Goal: Find specific page/section: Find specific page/section

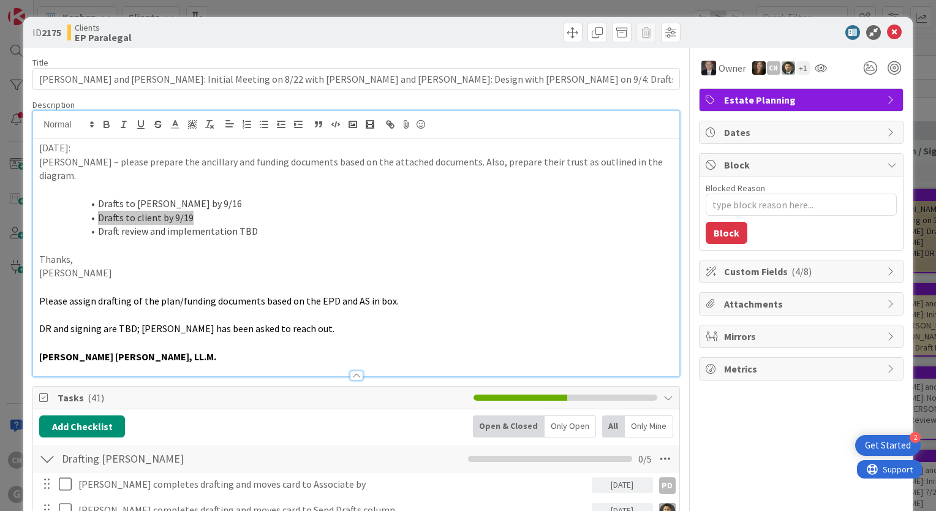
type textarea "x"
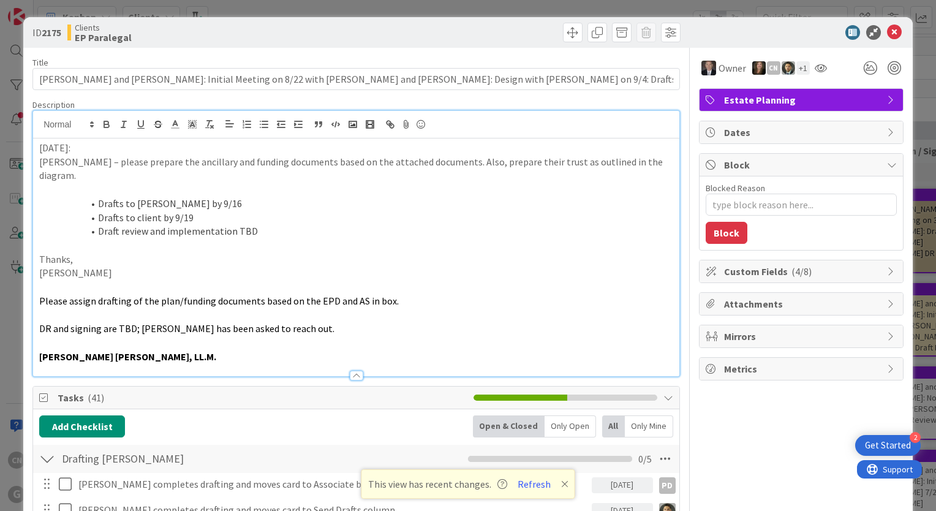
click at [454, 280] on p at bounding box center [356, 287] width 634 height 14
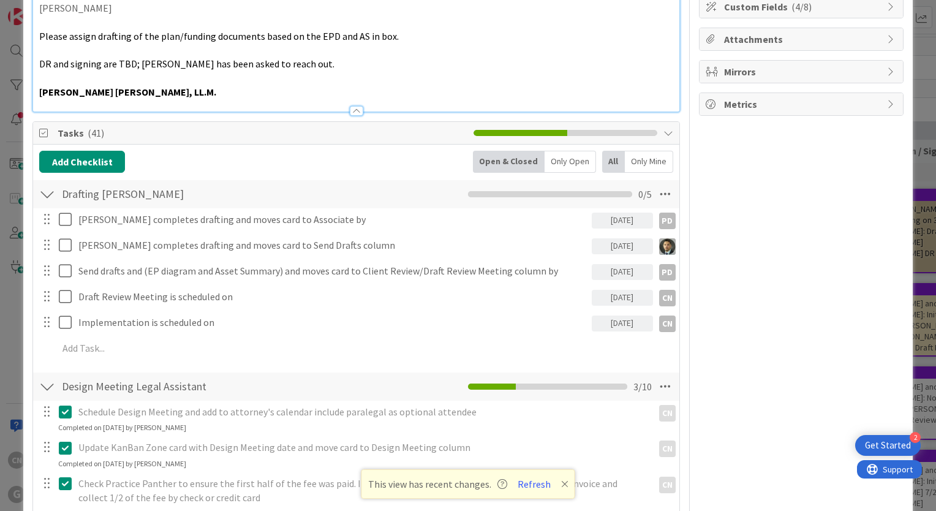
scroll to position [282, 0]
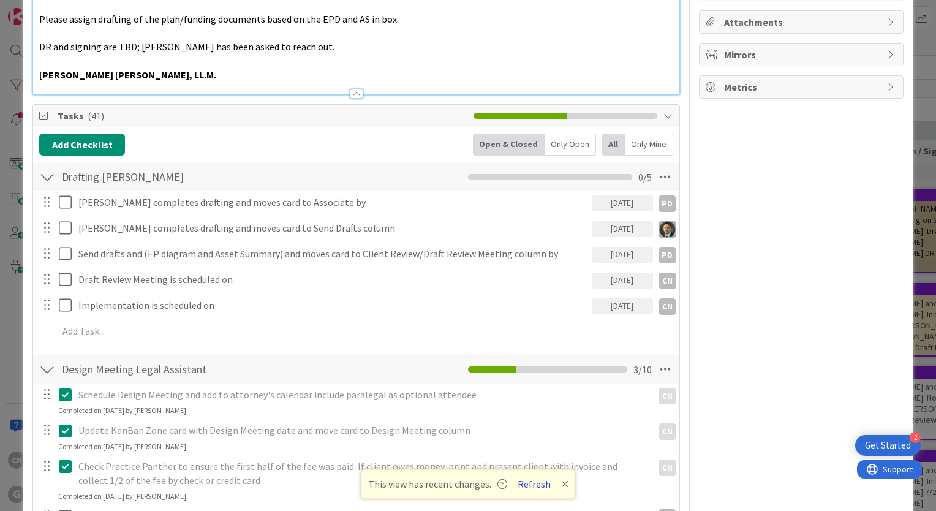
click at [527, 484] on button "Refresh" at bounding box center [534, 484] width 42 height 16
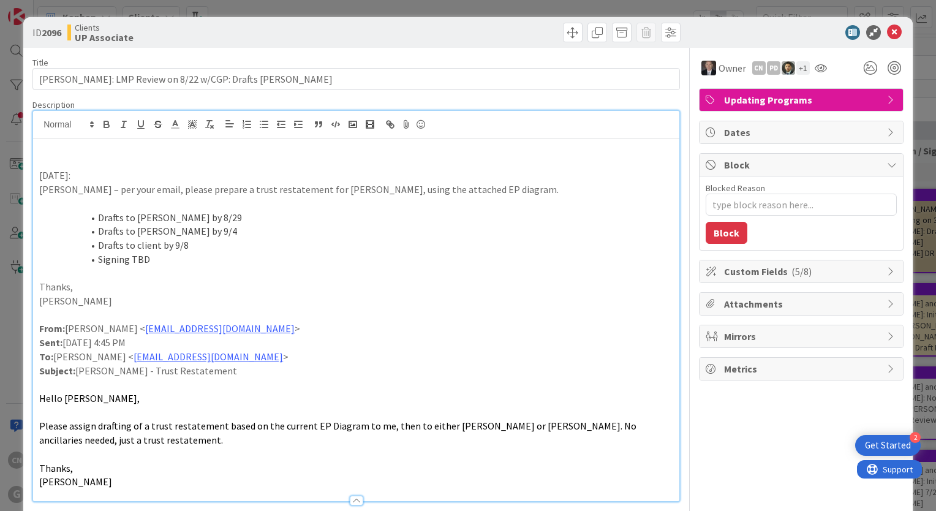
click at [49, 160] on p at bounding box center [356, 162] width 634 height 14
click at [205, 238] on li "Drafts to client by 9/8" at bounding box center [363, 245] width 619 height 14
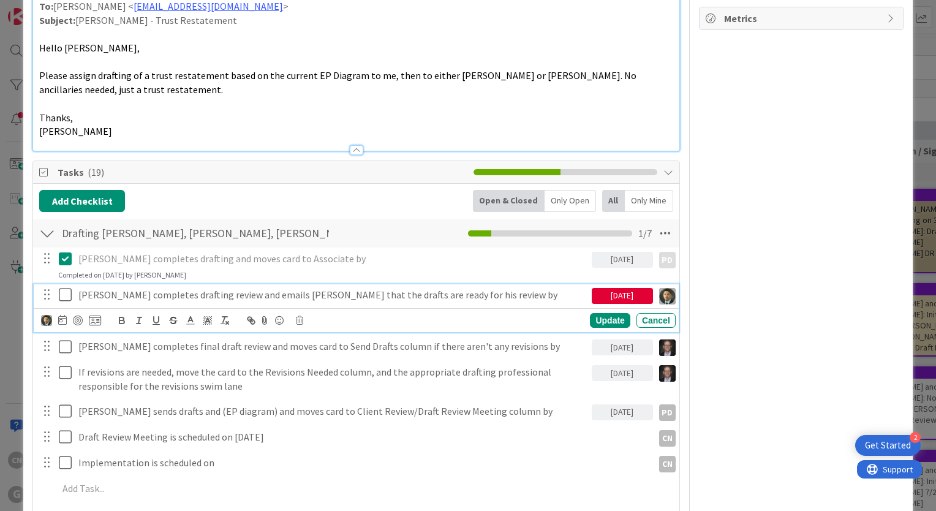
click at [111, 301] on div "Chris completes drafting review and emails Joel that the drafts are ready for h…" at bounding box center [332, 294] width 518 height 21
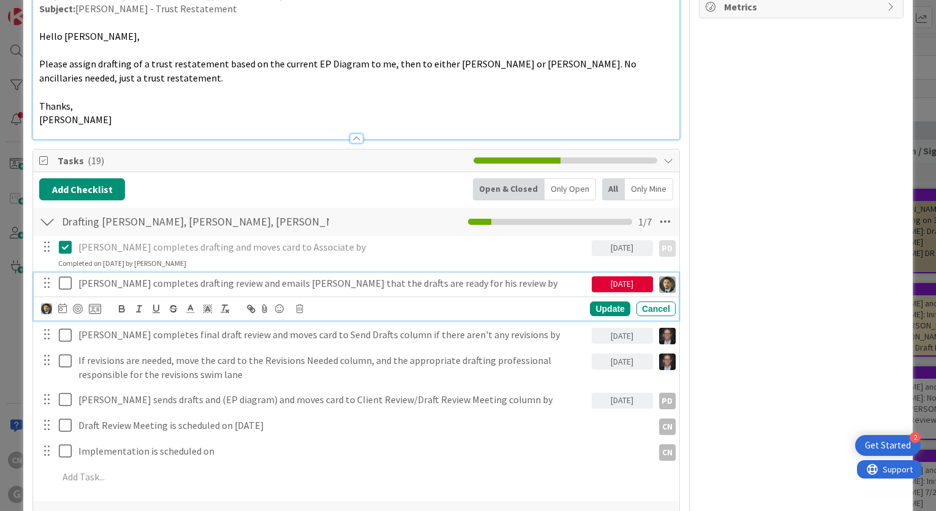
scroll to position [363, 0]
click at [469, 283] on p "Chris completes drafting review and emails Joel that the drafts are ready for h…" at bounding box center [332, 283] width 508 height 14
click at [438, 285] on p "Chris completes drafting review and emails Joel that the drafts are ready for h…" at bounding box center [332, 283] width 508 height 14
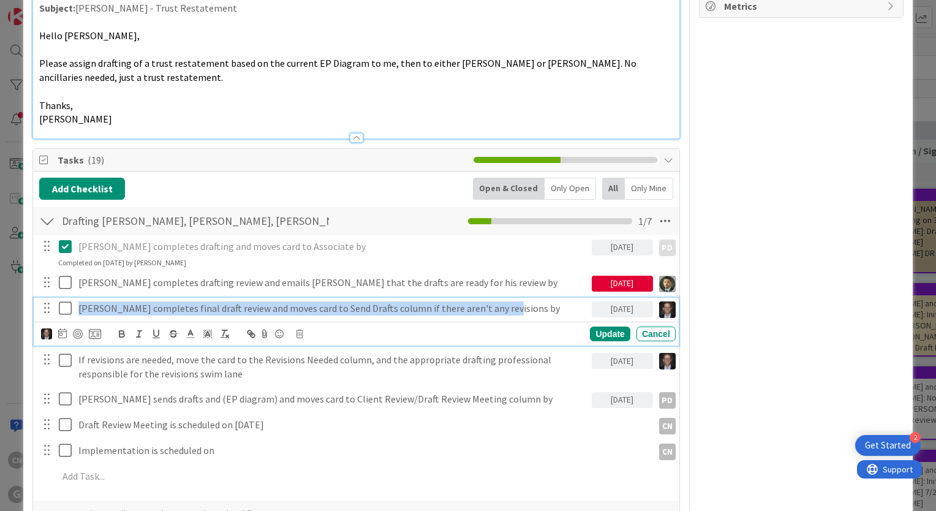
drag, startPoint x: 80, startPoint y: 306, endPoint x: 546, endPoint y: 290, distance: 466.3
click at [546, 290] on div "Paul completes drafting and moves card to Associate by 08/29/2025 PD PD Update …" at bounding box center [356, 363] width 634 height 257
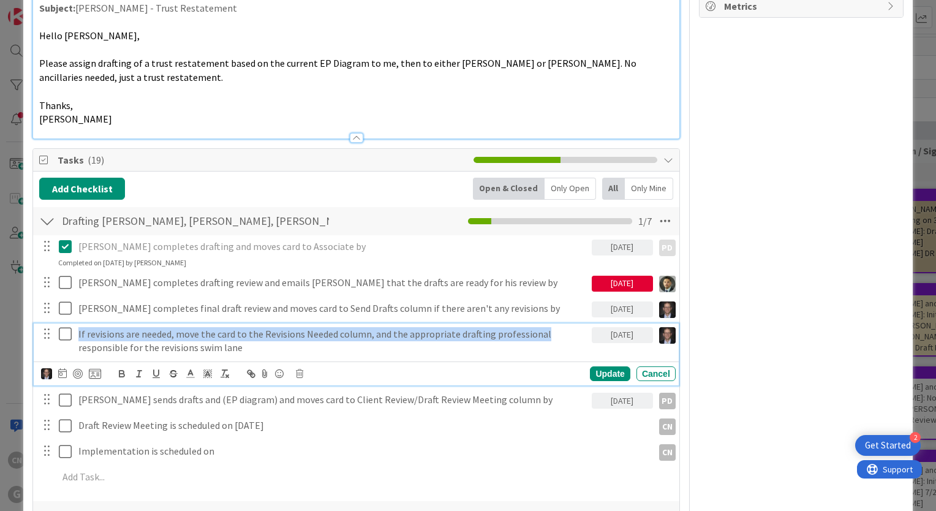
drag, startPoint x: 536, startPoint y: 335, endPoint x: 70, endPoint y: 336, distance: 466.6
click at [70, 336] on div "If revisions are needed, move the card to the Revisions Needed column, and the …" at bounding box center [357, 340] width 637 height 35
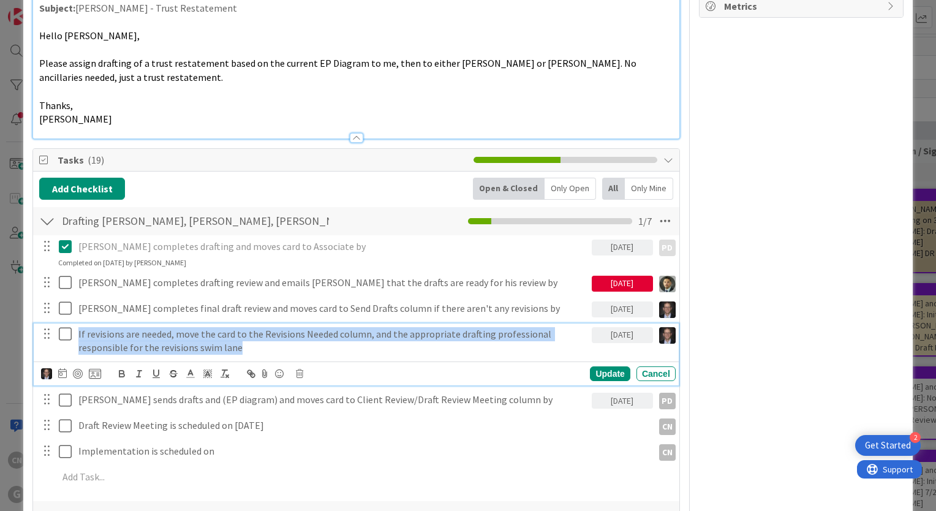
drag, startPoint x: 247, startPoint y: 351, endPoint x: 67, endPoint y: 334, distance: 180.3
click at [67, 334] on div "If revisions are needed, move the card to the Revisions Needed column, and the …" at bounding box center [357, 340] width 637 height 35
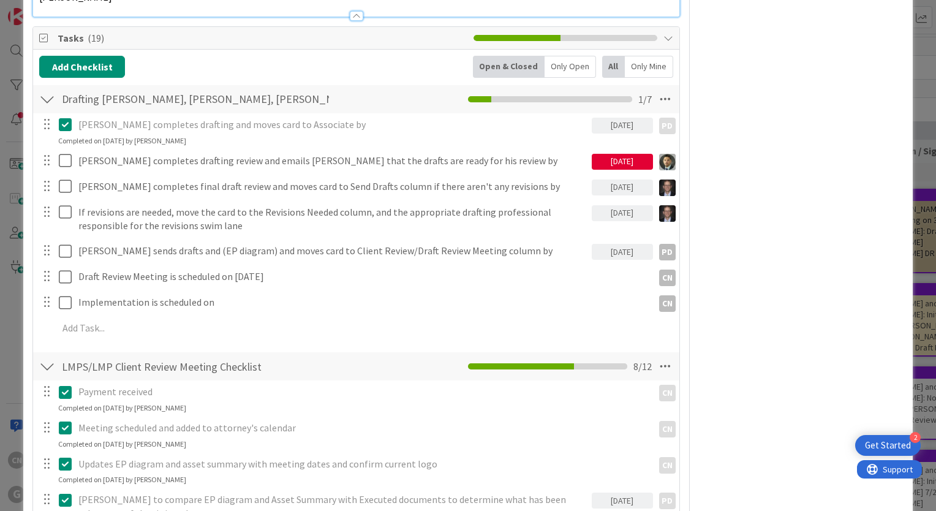
scroll to position [485, 0]
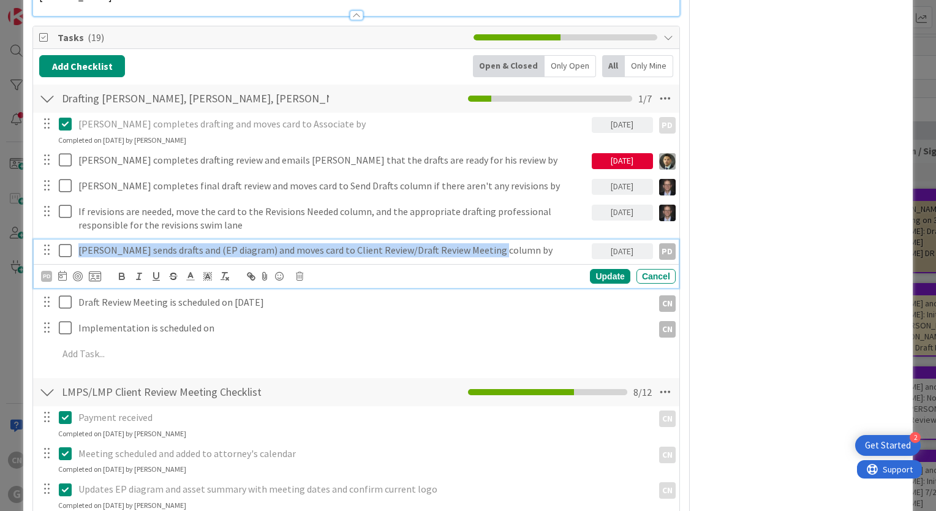
drag, startPoint x: 493, startPoint y: 249, endPoint x: 56, endPoint y: 249, distance: 437.2
click at [56, 249] on div "Paul sends drafts and (EP diagram) and moves card to Client Review/Draft Review…" at bounding box center [357, 249] width 637 height 21
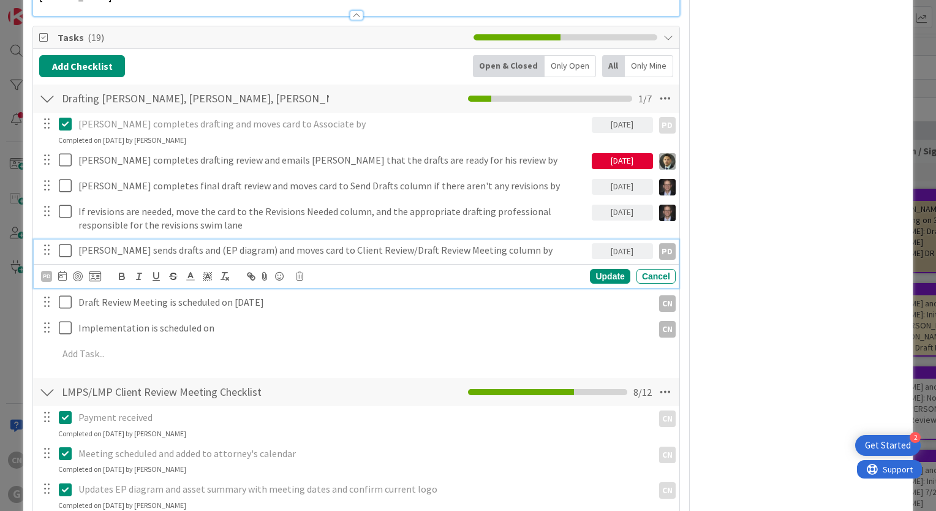
click at [827, 298] on div "Owner CN PD + 1 Updating Programs Dates Block Blocked Reason 0 / 256 Block Cust…" at bounding box center [801, 423] width 205 height 1720
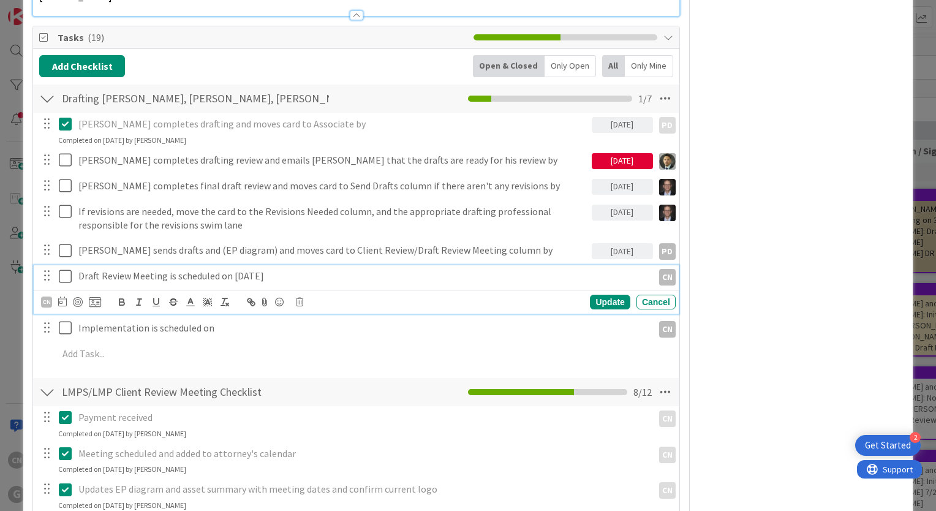
click at [277, 276] on p "Draft Review Meeting is scheduled on 9-15-25" at bounding box center [362, 276] width 569 height 14
click at [753, 314] on div "Owner CN PD + 1 Updating Programs Dates Block Blocked Reason 0 / 256 Block Cust…" at bounding box center [801, 423] width 205 height 1720
drag, startPoint x: 274, startPoint y: 273, endPoint x: 80, endPoint y: 279, distance: 194.2
click at [80, 279] on p "Draft Review Meeting is scheduled on 9-15-25" at bounding box center [362, 276] width 569 height 14
click at [737, 282] on div "Owner CN PD + 1 Updating Programs Dates Block Blocked Reason 0 / 256 Block Cust…" at bounding box center [801, 423] width 205 height 1720
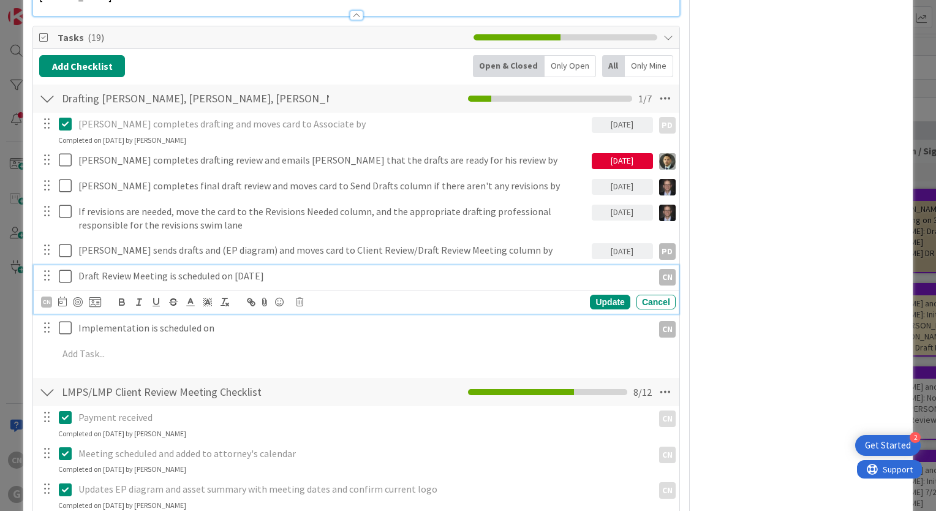
drag, startPoint x: 263, startPoint y: 278, endPoint x: 203, endPoint y: 256, distance: 63.4
click at [73, 271] on div "Draft Review Meeting is scheduled on 9-15-25" at bounding box center [362, 275] width 579 height 21
click at [727, 293] on div "Owner CN PD + 1 Updating Programs Dates Block Blocked Reason 0 / 256 Block Cust…" at bounding box center [801, 423] width 205 height 1720
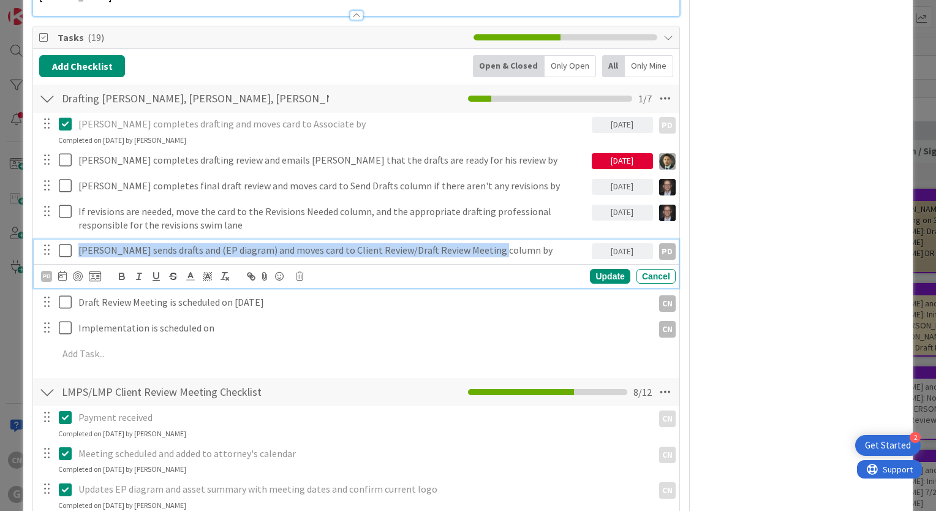
drag, startPoint x: 487, startPoint y: 250, endPoint x: 67, endPoint y: 254, distance: 420.1
click at [67, 254] on div "Paul sends drafts and (EP diagram) and moves card to Client Review/Draft Review…" at bounding box center [357, 249] width 637 height 21
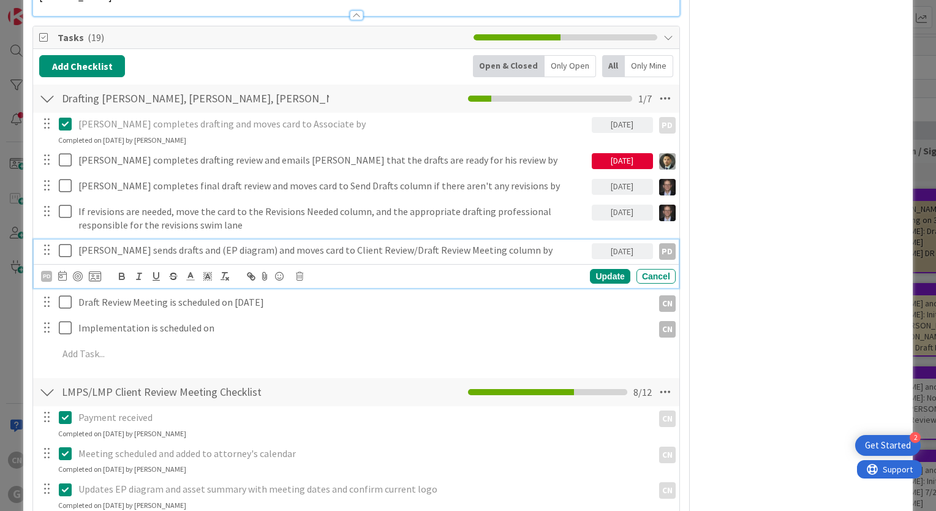
click at [789, 327] on div "Owner CN PD + 1 Updating Programs Dates Block Blocked Reason 0 / 256 Block Cust…" at bounding box center [801, 423] width 205 height 1720
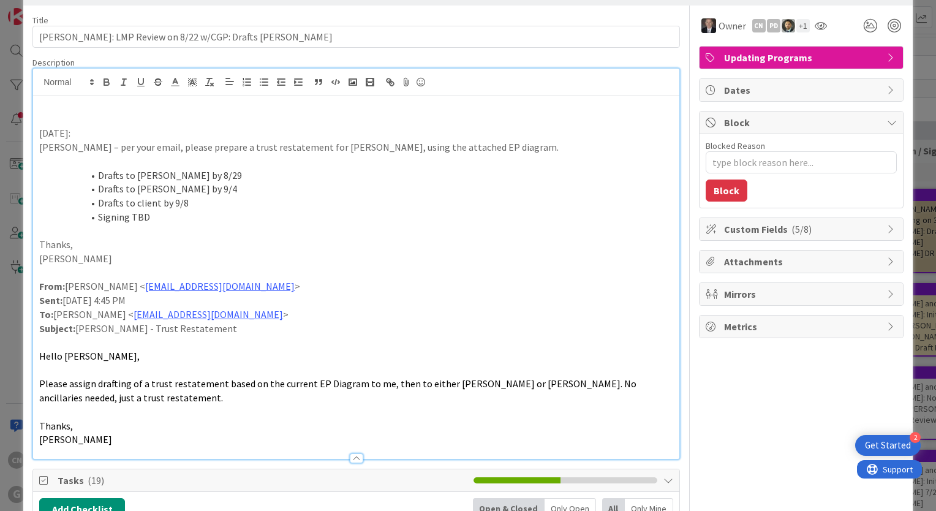
scroll to position [0, 0]
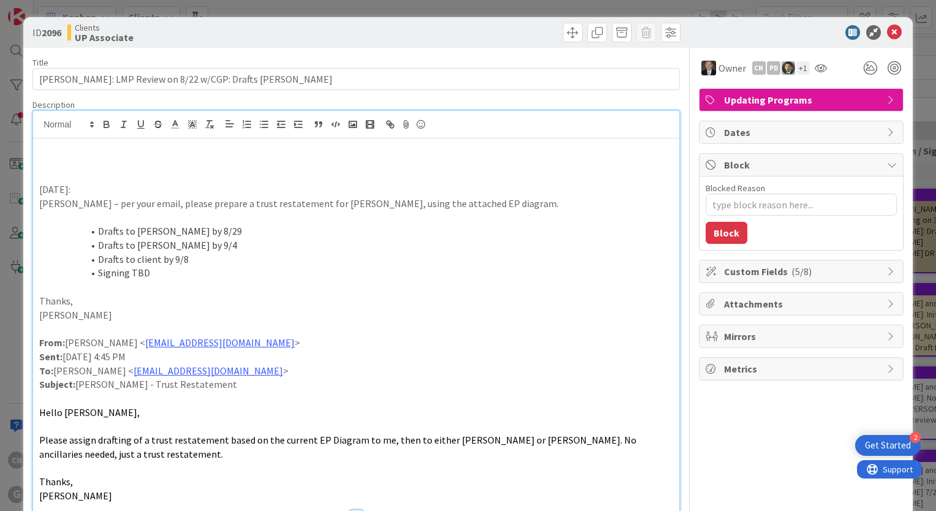
type textarea "x"
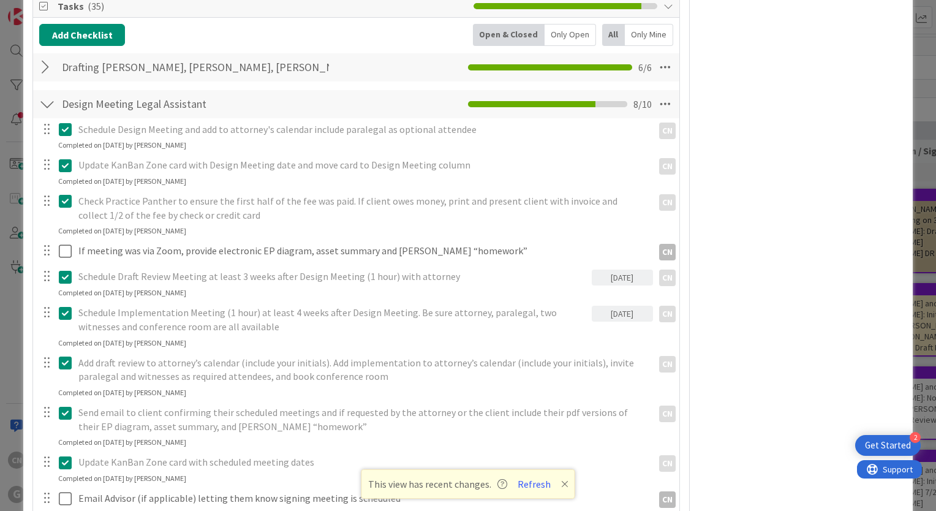
scroll to position [489, 0]
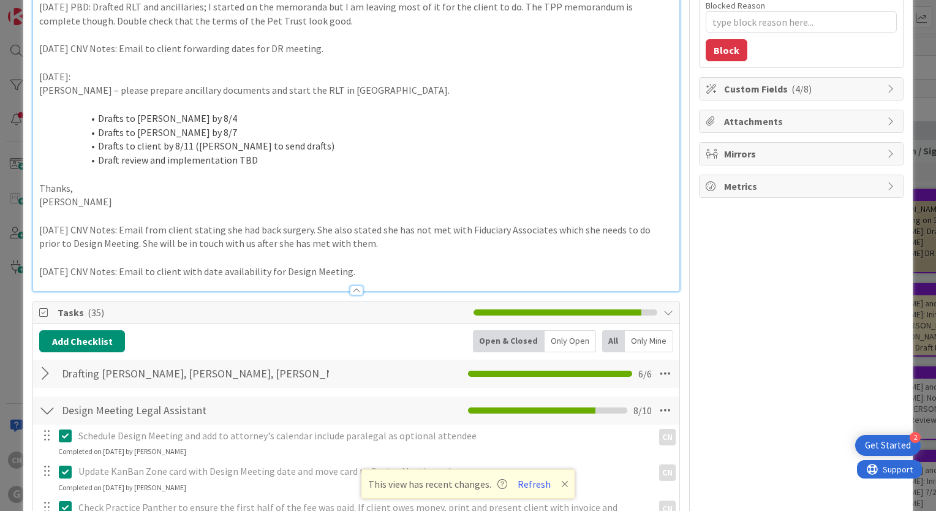
click at [45, 372] on div at bounding box center [47, 374] width 16 height 22
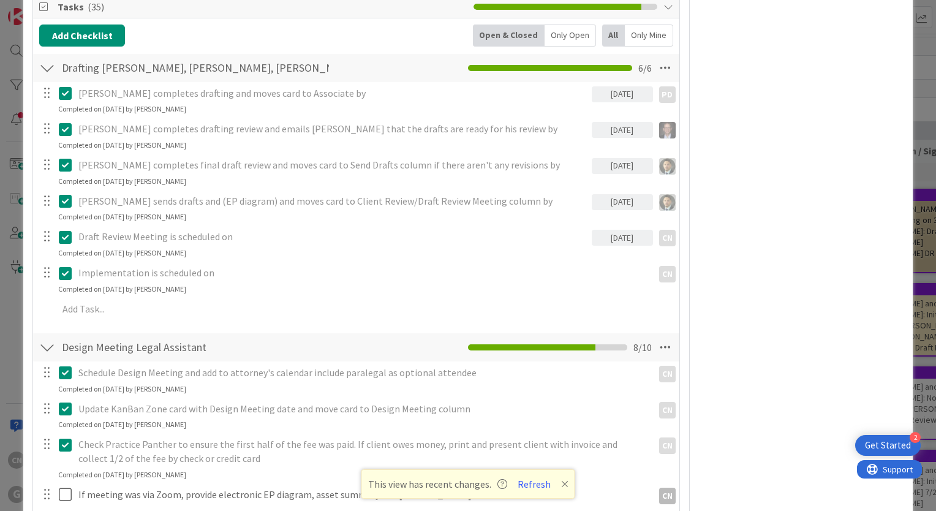
scroll to position [489, 0]
click at [399, 233] on p "Draft Review Meeting is scheduled on" at bounding box center [332, 236] width 508 height 14
click at [174, 238] on p "Draft Review Meeting is scheduled on" at bounding box center [332, 236] width 508 height 14
click at [596, 239] on div "08/21/2025" at bounding box center [622, 237] width 61 height 16
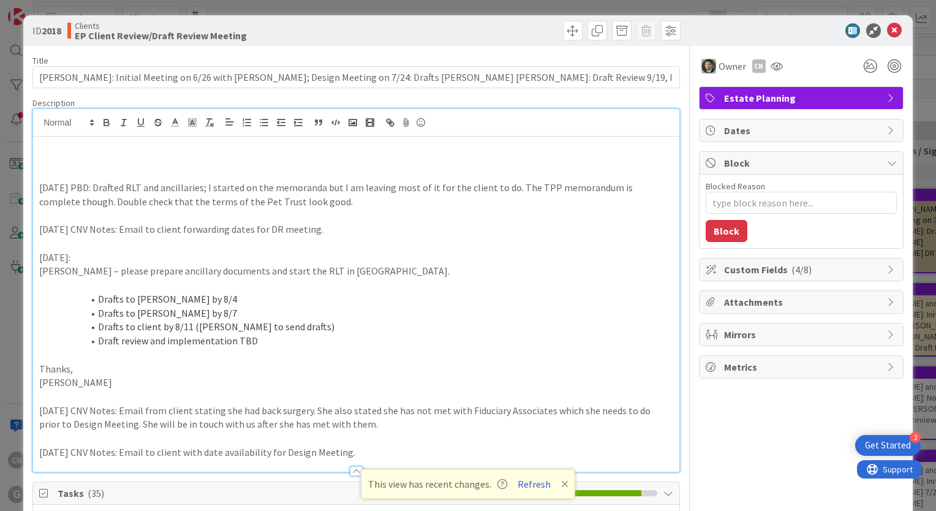
scroll to position [0, 0]
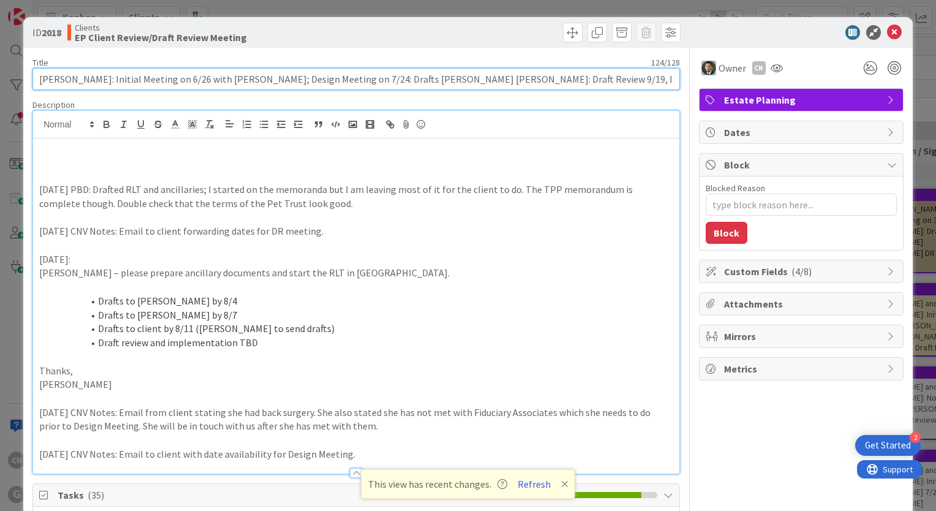
click at [437, 78] on input "[PERSON_NAME]: Initial Meeting on 6/26 with [PERSON_NAME]; Design Meeting on 7/…" at bounding box center [355, 79] width 647 height 22
type input "Bonomo, Donna: Initial Meeting on 6/26 with Chris; Design Meeting on 7/24: Draf…"
type textarea "x"
type input "Bonomo, Donna: Initial Meeting on 6/26 with Chris; Design Meeting on 7/24: Draf…"
type textarea "x"
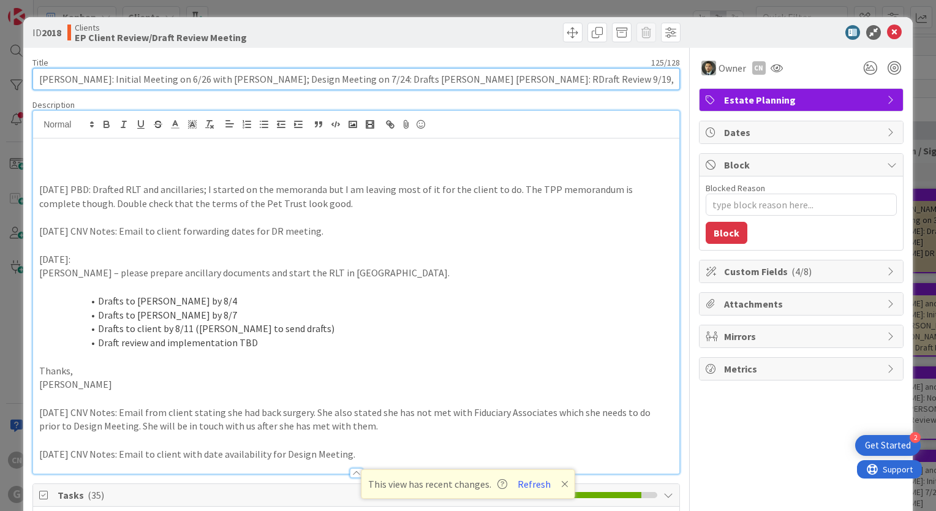
type input "[PERSON_NAME]: Initial Meeting on 6/26 with [PERSON_NAME]; Design Meeting on 7/…"
type textarea "x"
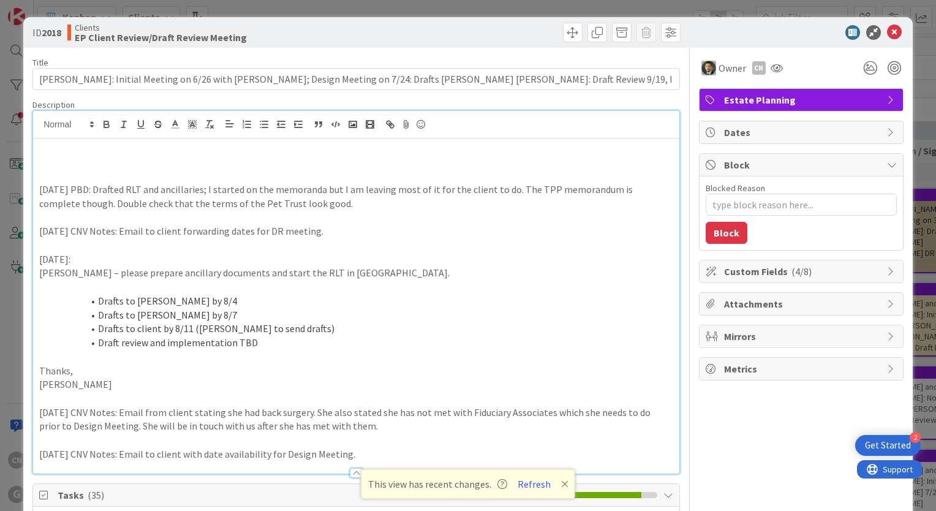
click at [66, 175] on p at bounding box center [356, 175] width 634 height 14
click at [887, 36] on icon at bounding box center [894, 32] width 15 height 15
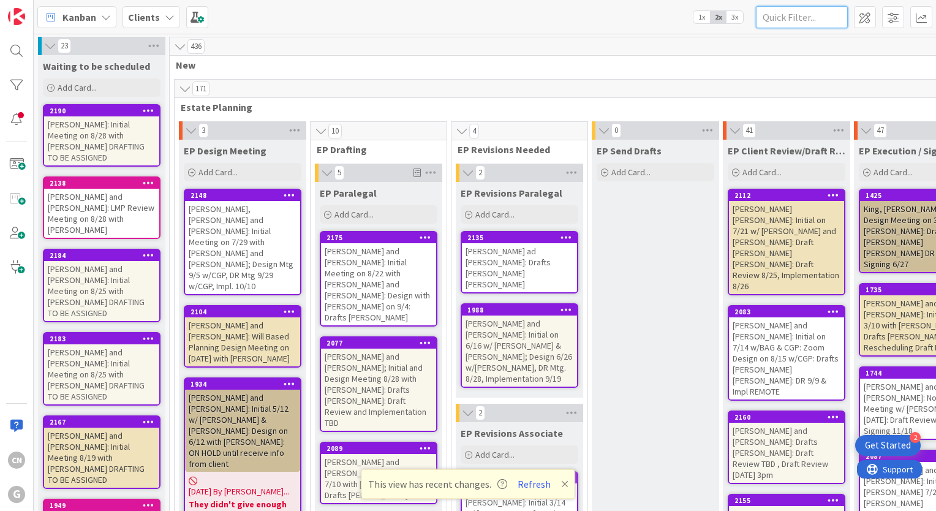
click at [791, 18] on input "text" at bounding box center [802, 17] width 92 height 22
type input "[PERSON_NAME]"
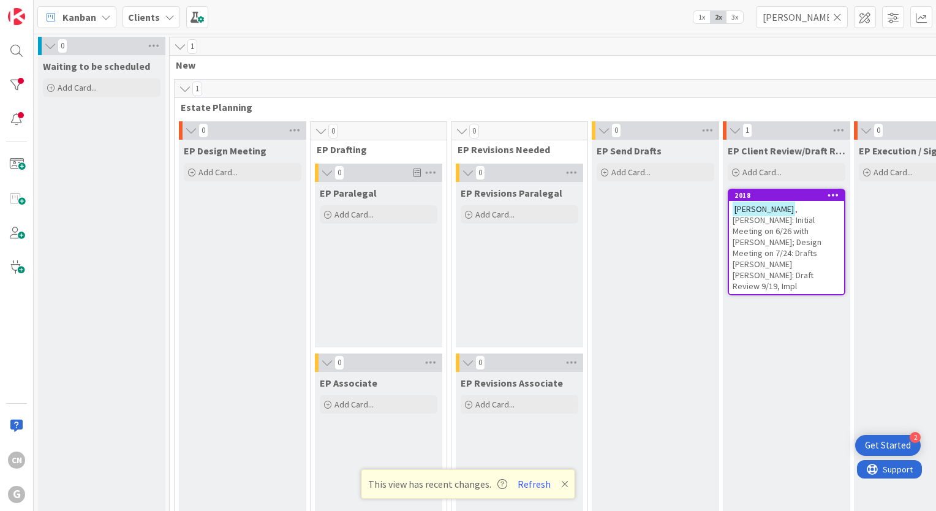
click at [777, 239] on span ", [PERSON_NAME]: Initial Meeting on 6/26 with [PERSON_NAME]; Design Meeting on …" at bounding box center [776, 247] width 89 height 88
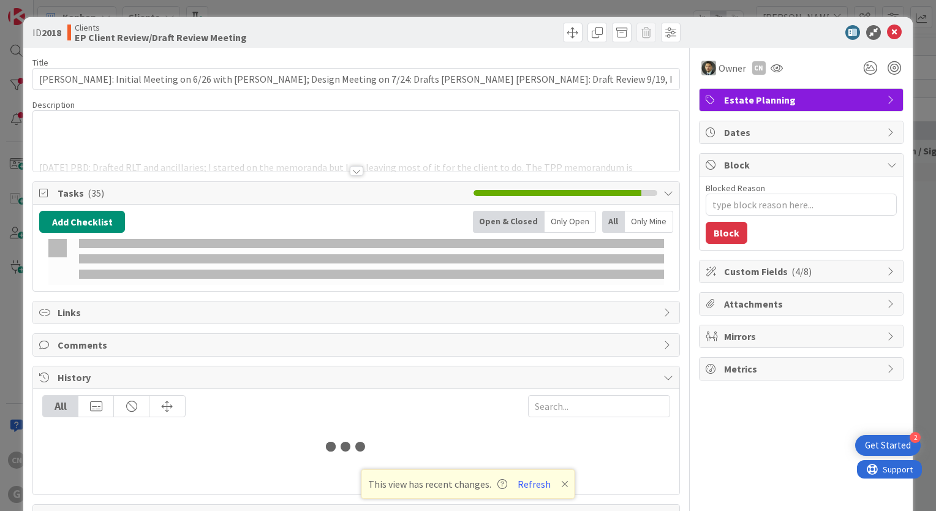
type textarea "x"
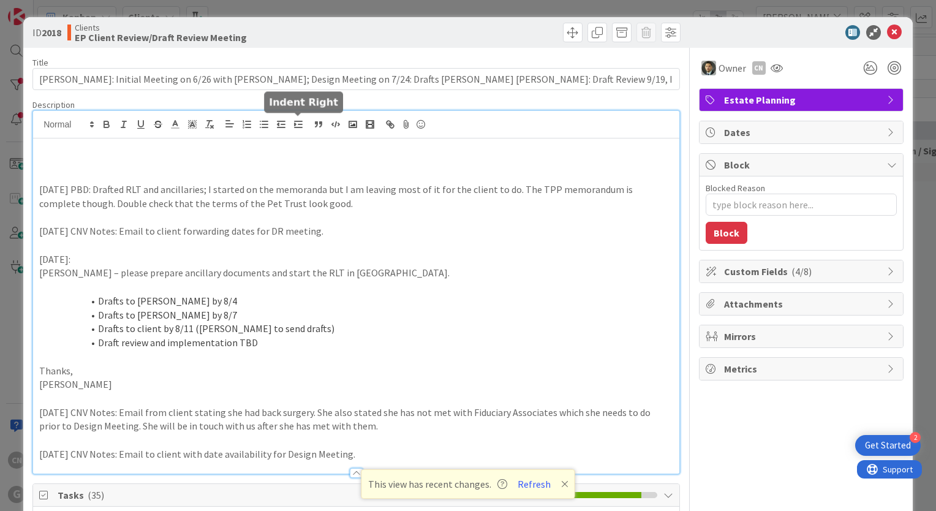
click at [301, 129] on div "8/6/2025 PBD: Drafted RLT and ancillaries; I started on the memoranda but I am …" at bounding box center [356, 292] width 646 height 363
click at [69, 176] on p at bounding box center [356, 175] width 634 height 14
drag, startPoint x: 187, startPoint y: 175, endPoint x: 166, endPoint y: 174, distance: 21.5
click at [166, 174] on p "9.8.25 CNV Notes: rescheduled from" at bounding box center [356, 175] width 634 height 14
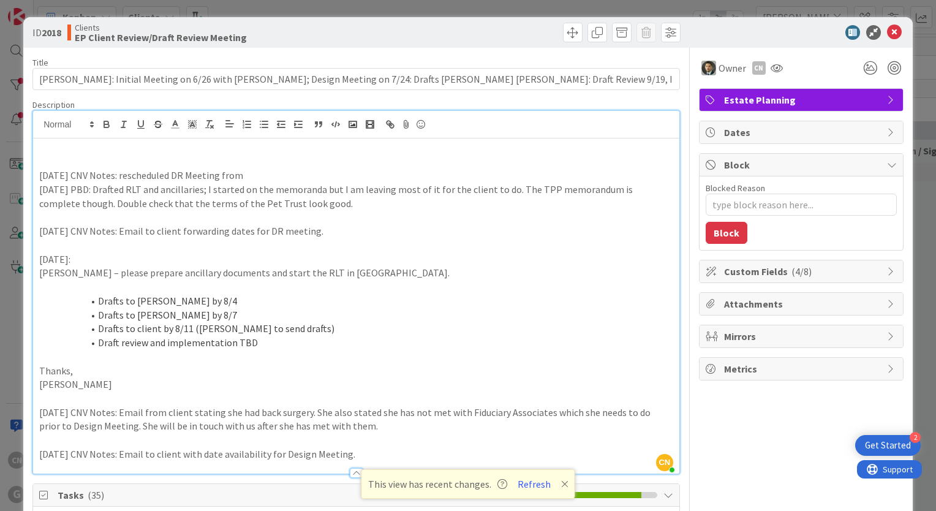
drag, startPoint x: 237, startPoint y: 175, endPoint x: 212, endPoint y: 169, distance: 25.8
click at [212, 169] on p "9.8.25 CNV Notes: rescheduled DR Meeting from" at bounding box center [356, 175] width 634 height 14
type textarea "x"
click at [529, 486] on button "Refresh" at bounding box center [534, 484] width 42 height 16
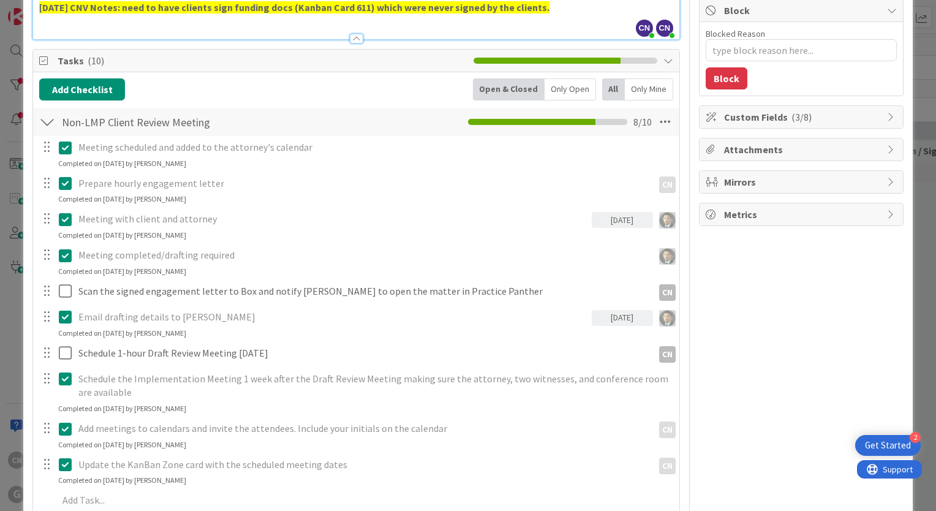
scroll to position [1713, 0]
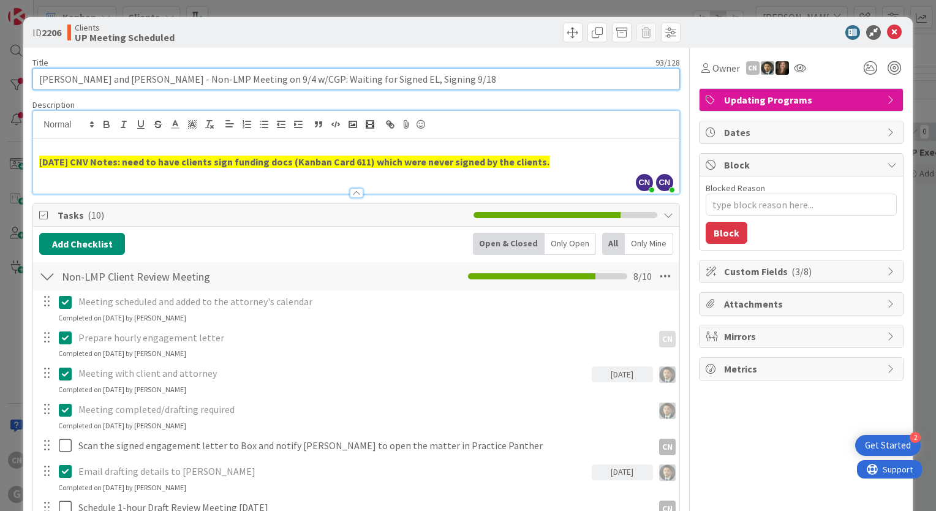
click at [454, 82] on input "[PERSON_NAME] and [PERSON_NAME] - Non-LMP Meeting on 9/4 w/CGP: Waiting for Sig…" at bounding box center [355, 79] width 647 height 22
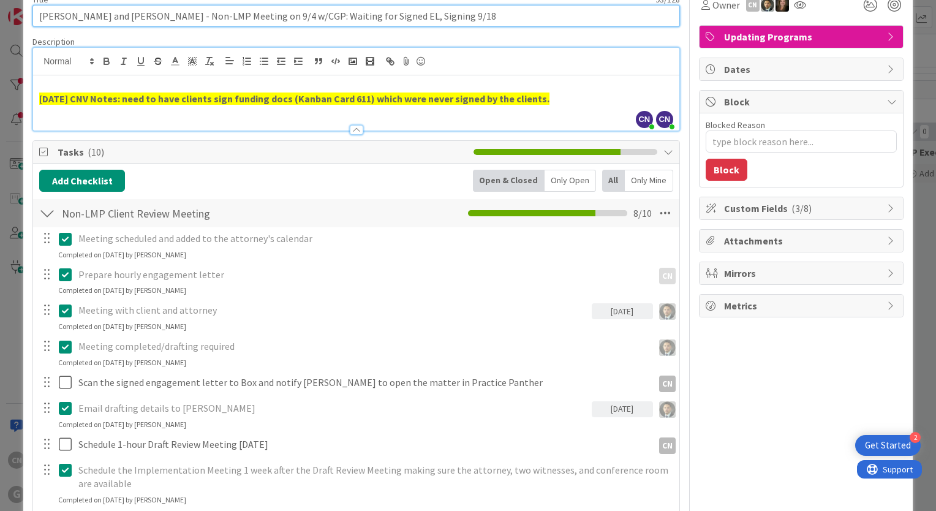
scroll to position [62, 0]
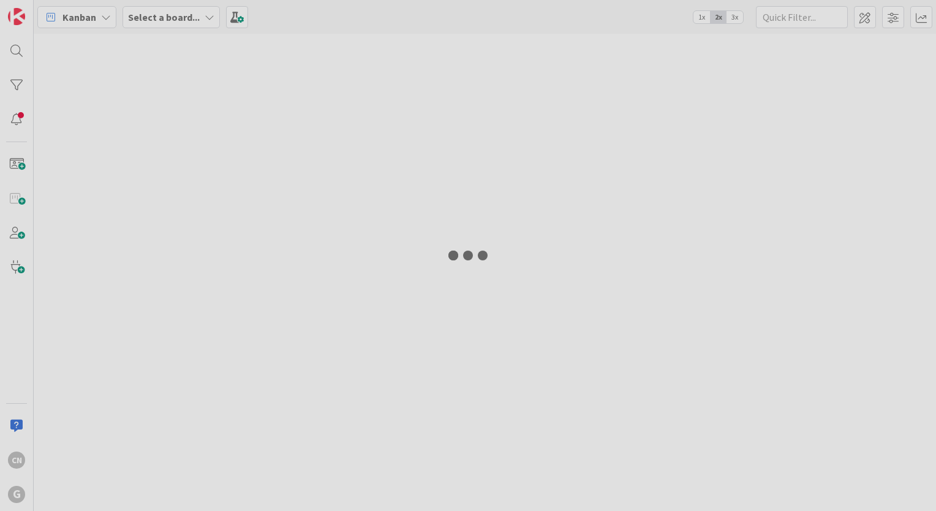
type input "[PERSON_NAME]"
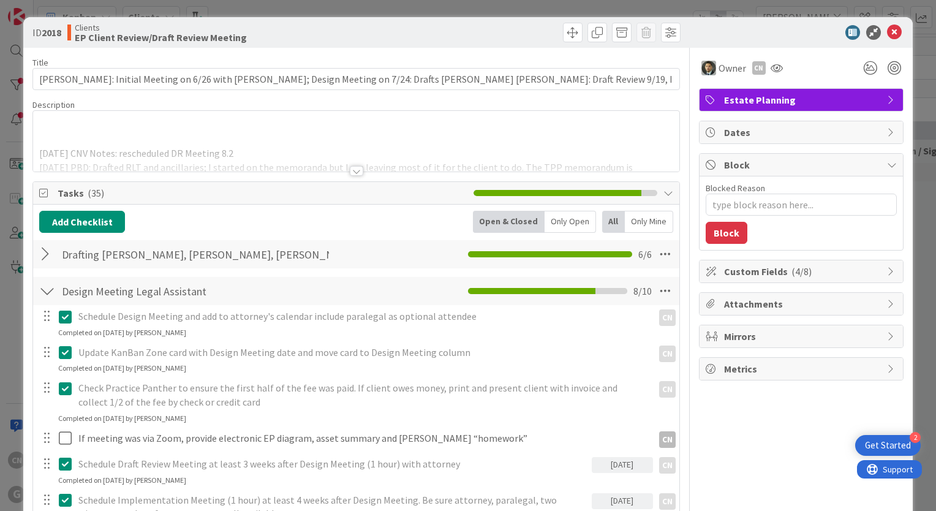
click at [289, 150] on div at bounding box center [356, 155] width 646 height 31
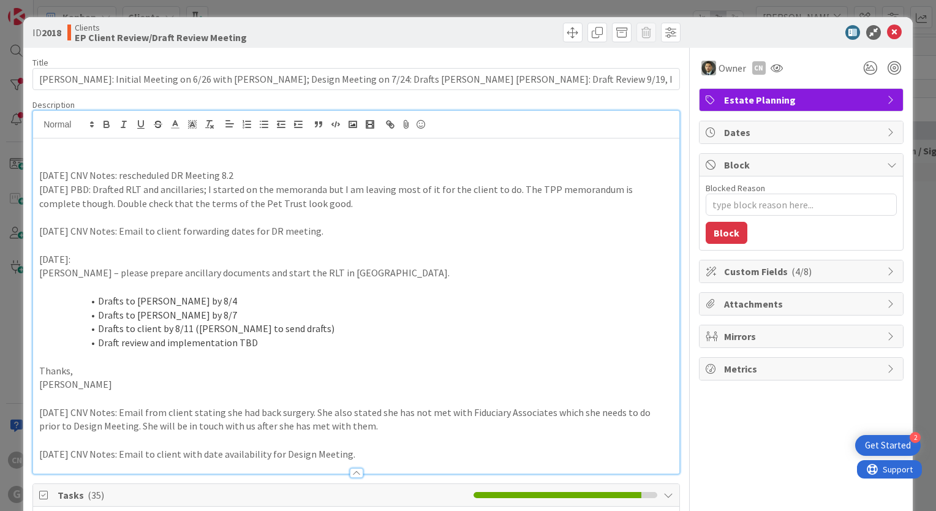
click at [242, 176] on p "[DATE] CNV Notes: rescheduled DR Meeting 8.2" at bounding box center [356, 175] width 634 height 14
drag, startPoint x: 107, startPoint y: 177, endPoint x: 39, endPoint y: 175, distance: 68.0
click at [39, 175] on p "9.8.25 CNV Notes: rescheduled DR Meeting 8.2" at bounding box center [356, 175] width 634 height 14
click at [102, 126] on icon "button" at bounding box center [106, 124] width 11 height 11
click at [239, 177] on p "9.8.25 CNV Notes : rescheduled DR Meeting 8.2" at bounding box center [356, 175] width 634 height 14
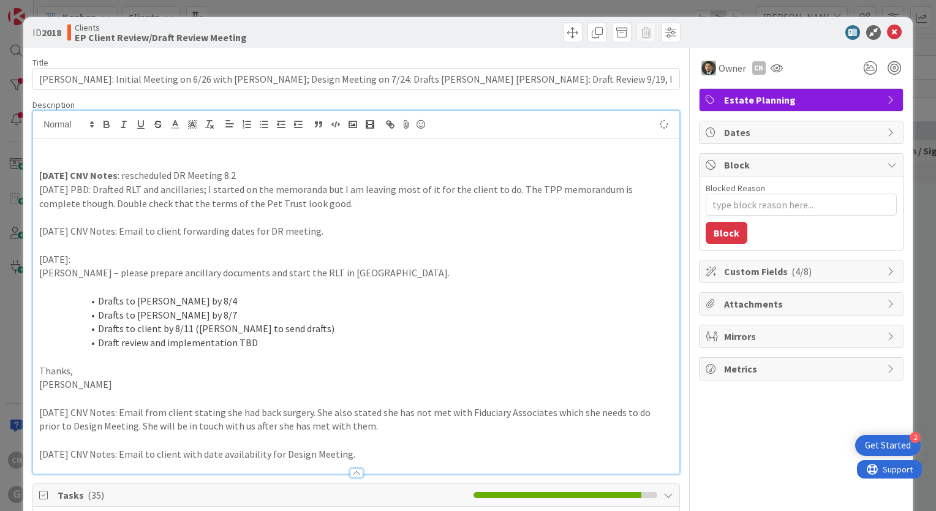
type textarea "x"
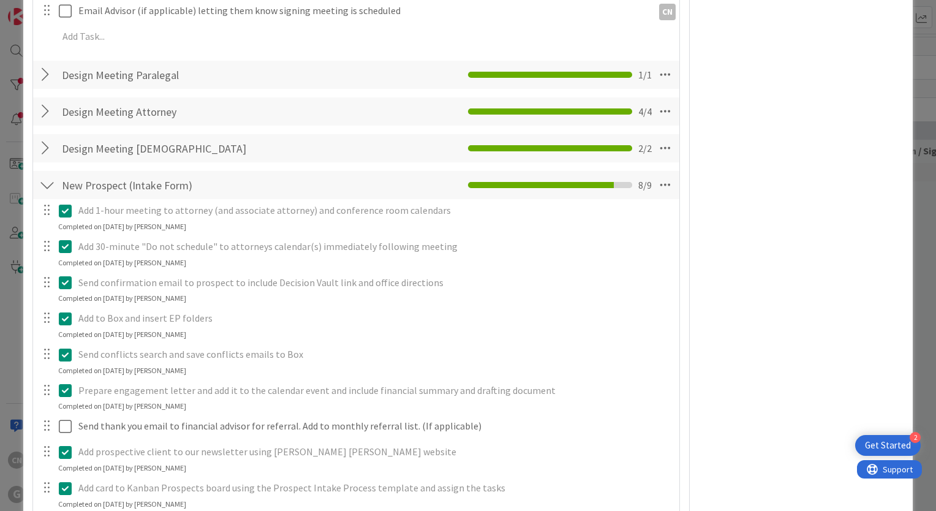
scroll to position [979, 0]
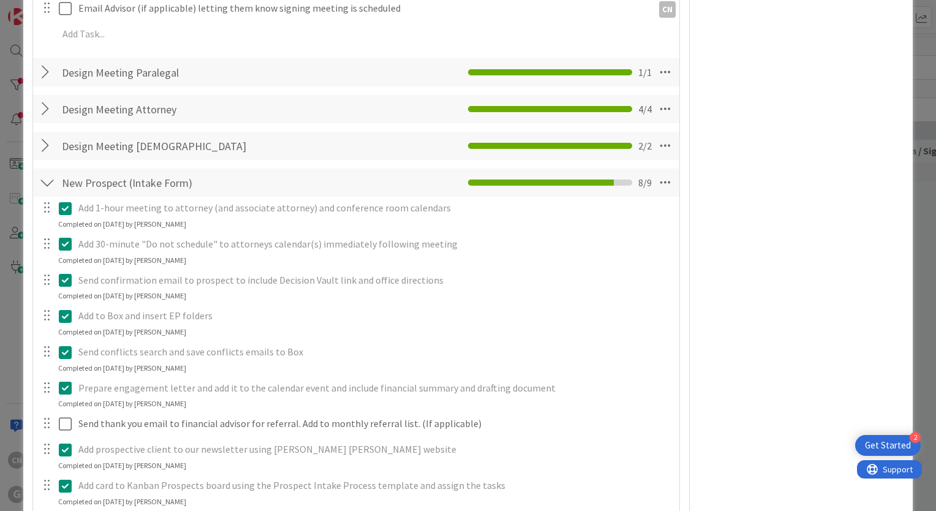
click at [43, 70] on div at bounding box center [47, 72] width 16 height 22
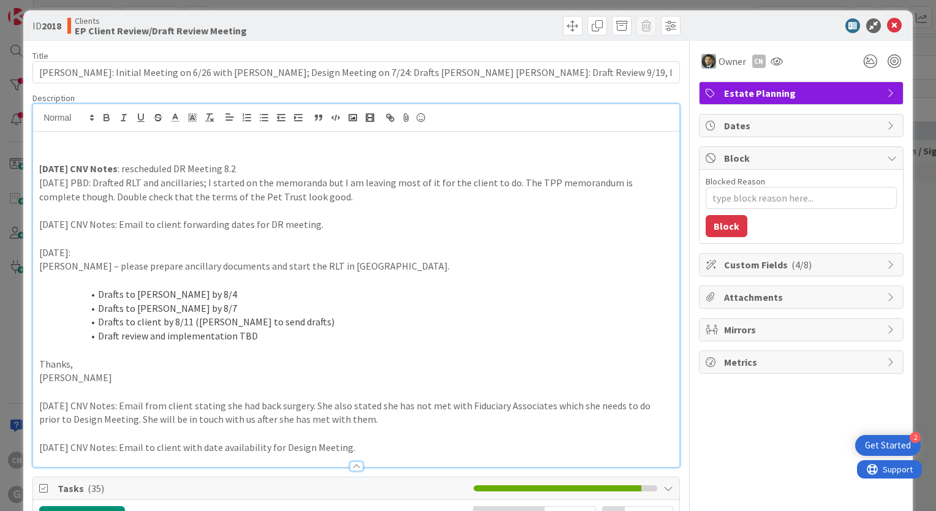
scroll to position [0, 0]
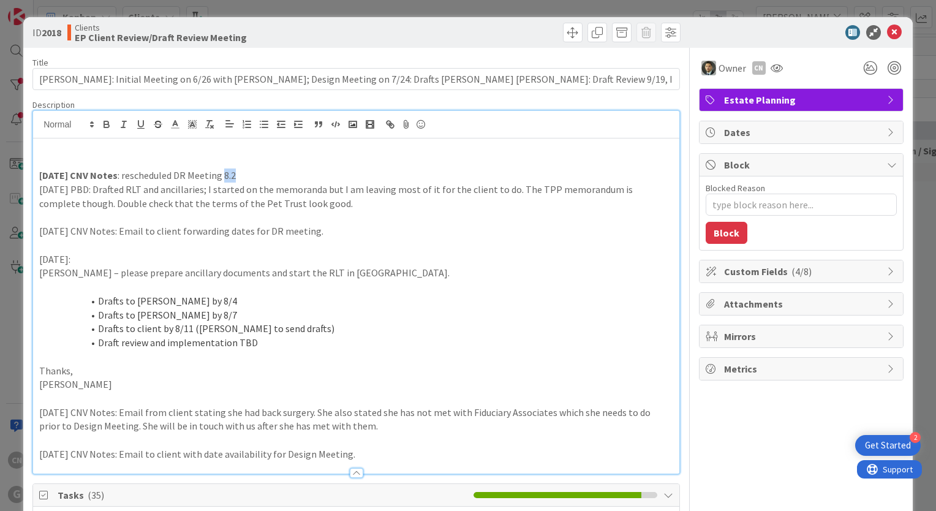
drag, startPoint x: 236, startPoint y: 176, endPoint x: 216, endPoint y: 174, distance: 20.4
click at [216, 174] on p "9.8.25 CNV Notes : rescheduled DR Meeting 8.2" at bounding box center [356, 175] width 634 height 14
type textarea "x"
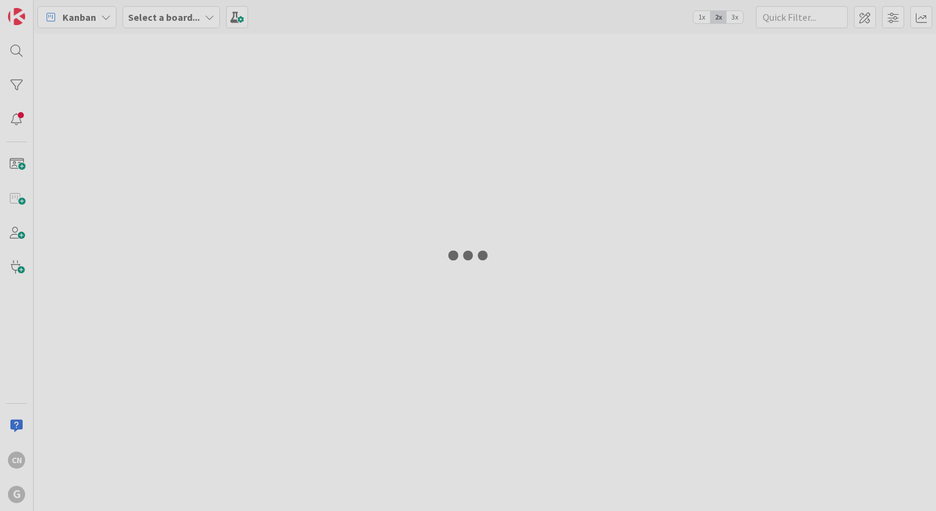
type input "[PERSON_NAME]"
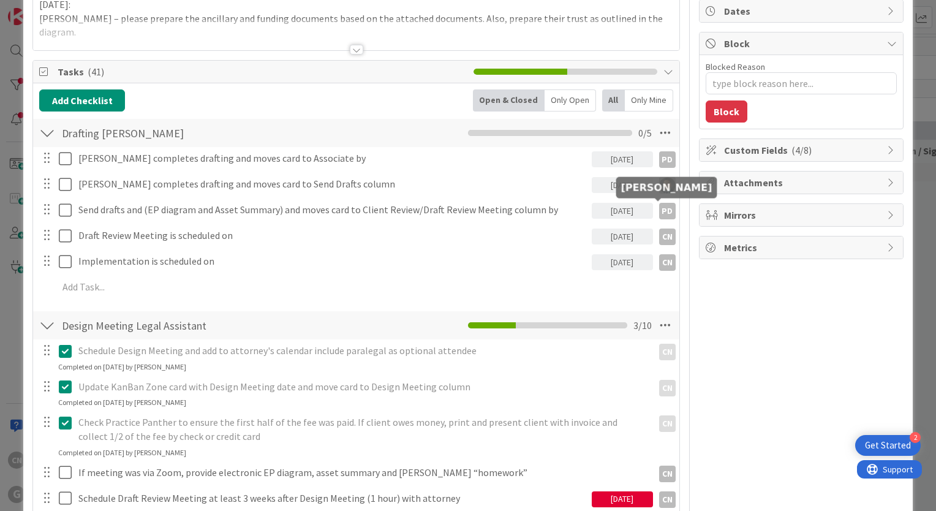
scroll to position [122, 0]
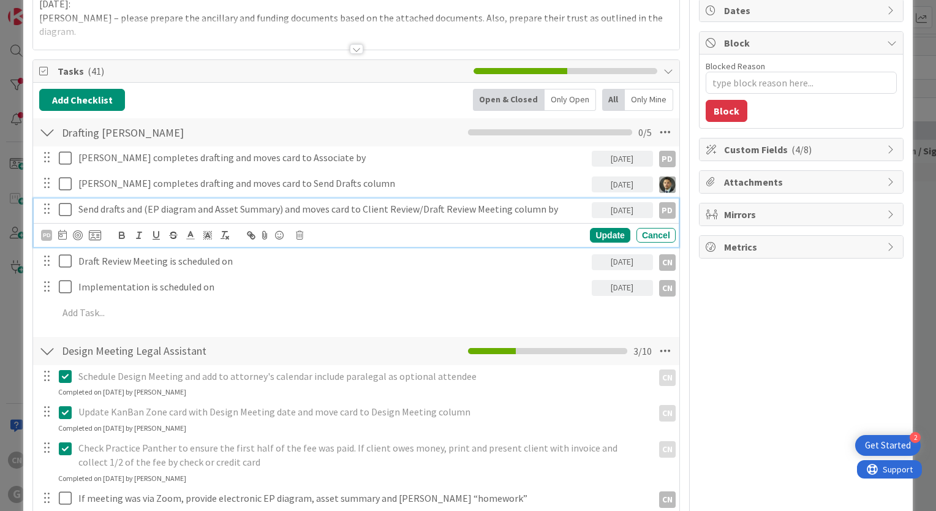
click at [541, 209] on p "Send drafts and (EP diagram and Asset Summary) and moves card to Client Review/…" at bounding box center [332, 209] width 508 height 14
type textarea "x"
click at [557, 209] on p "Send drafts and (EP diagram and Asset Summary) and moves card to Client Review/…" at bounding box center [332, 209] width 508 height 14
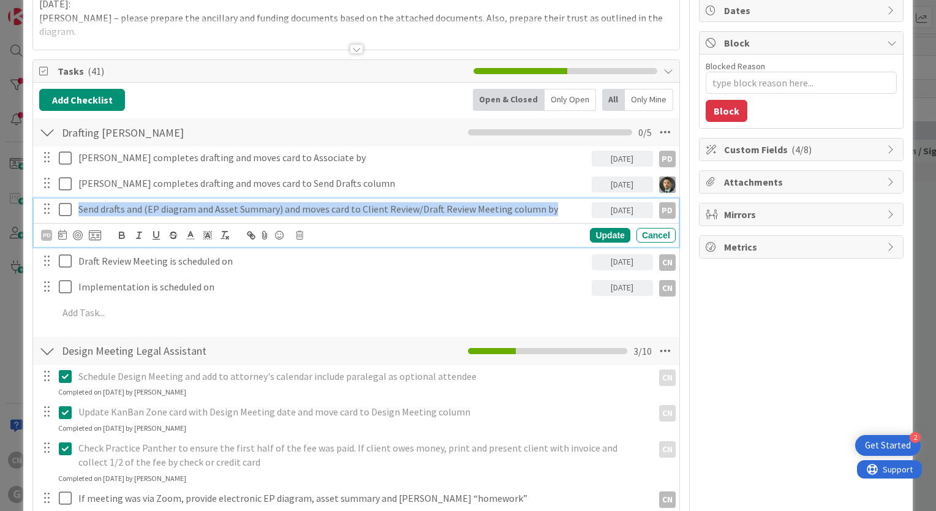
drag, startPoint x: 552, startPoint y: 209, endPoint x: 501, endPoint y: 323, distance: 125.0
click at [78, 200] on div "Send drafts and (EP diagram and Asset Summary) and moves card to Client Review/…" at bounding box center [332, 208] width 518 height 21
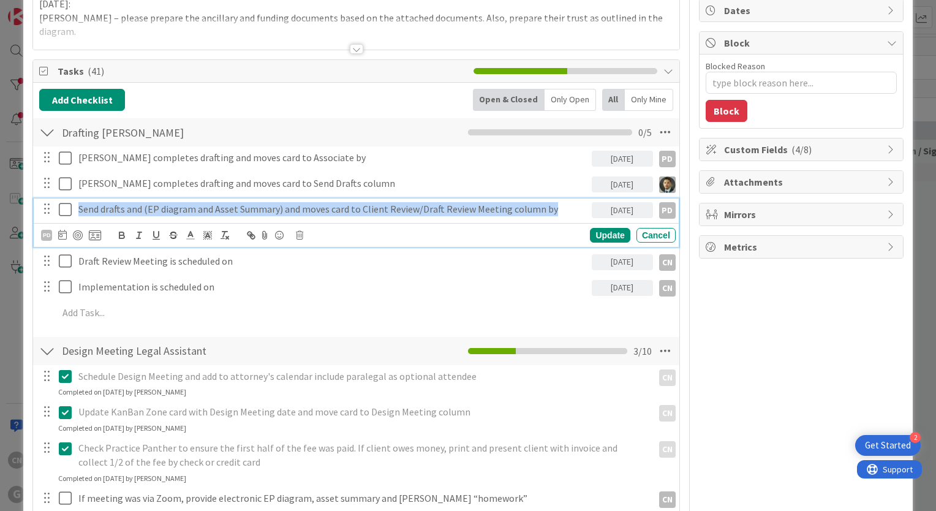
drag, startPoint x: 552, startPoint y: 211, endPoint x: 211, endPoint y: 317, distance: 357.0
click at [78, 209] on p "Send drafts and (EP diagram and Asset Summary) and moves card to Client Review/…" at bounding box center [332, 209] width 508 height 14
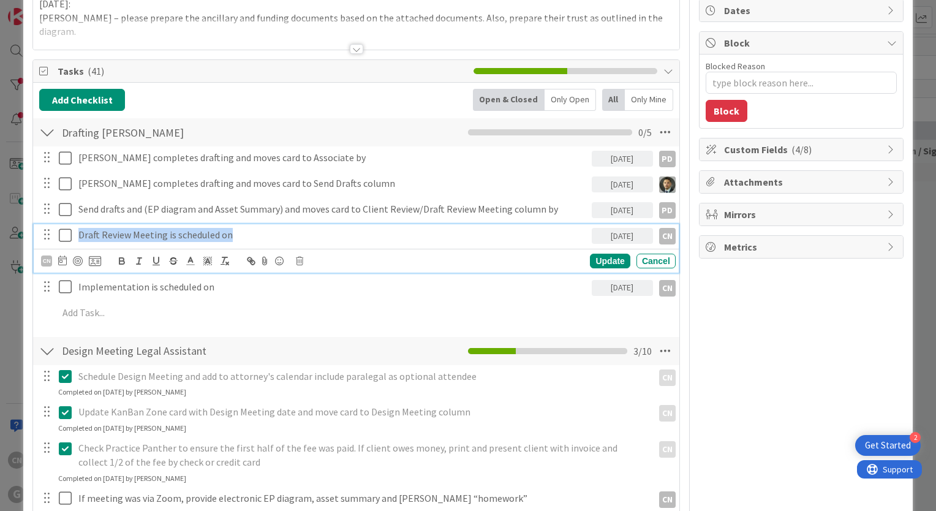
drag, startPoint x: 264, startPoint y: 233, endPoint x: 400, endPoint y: 315, distance: 158.8
click at [71, 233] on div "Draft Review Meeting is scheduled on 09/26/2025 CN" at bounding box center [357, 234] width 637 height 21
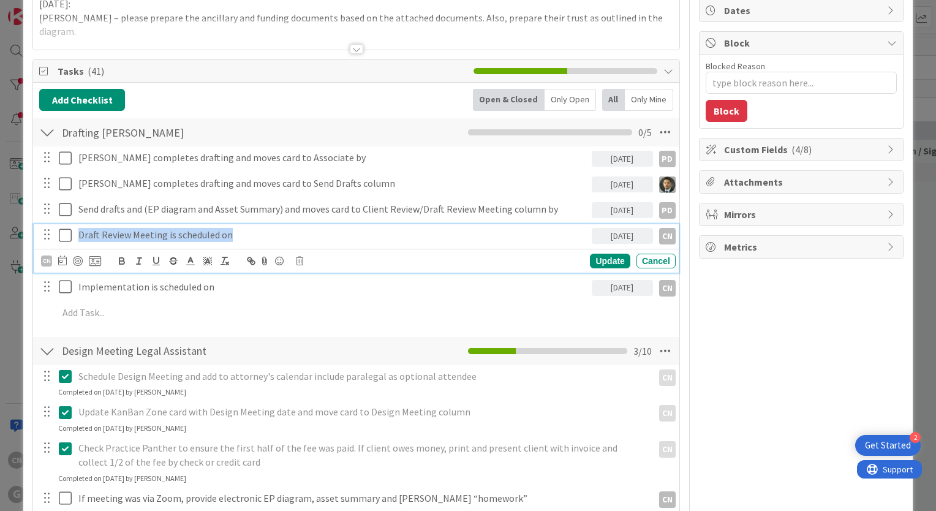
drag, startPoint x: 238, startPoint y: 237, endPoint x: 103, endPoint y: 252, distance: 136.1
click at [78, 237] on p "Draft Review Meeting is scheduled on" at bounding box center [332, 235] width 508 height 14
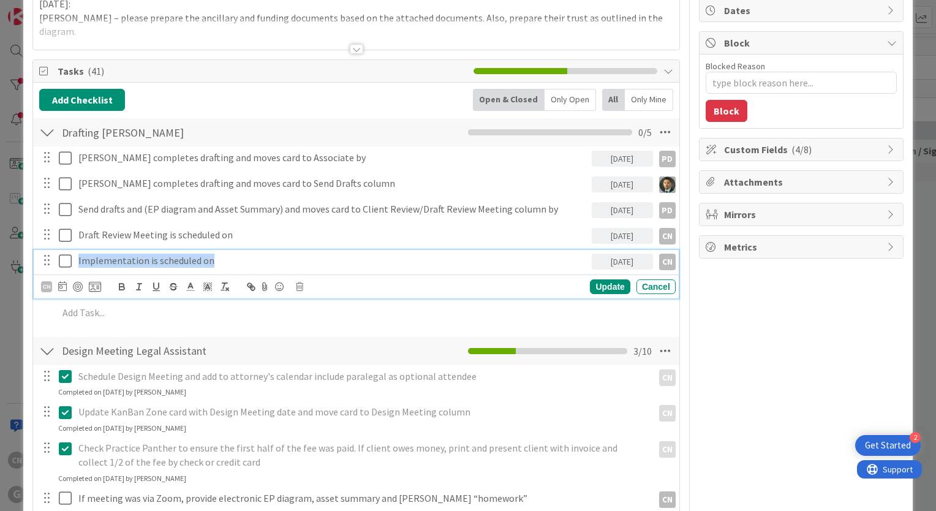
drag, startPoint x: 230, startPoint y: 261, endPoint x: 80, endPoint y: 265, distance: 150.1
click at [78, 266] on div "Implementation is scheduled on" at bounding box center [332, 260] width 518 height 21
drag, startPoint x: 862, startPoint y: 329, endPoint x: 734, endPoint y: 318, distance: 128.5
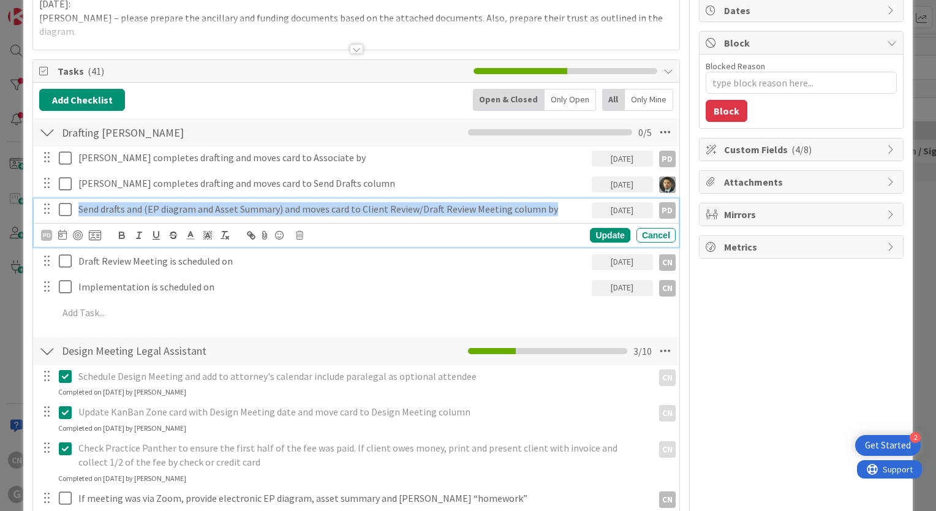
drag, startPoint x: 554, startPoint y: 209, endPoint x: 329, endPoint y: 291, distance: 238.5
click at [70, 204] on div "Send drafts and (EP diagram and Asset Summary) and moves card to Client Review/…" at bounding box center [357, 208] width 637 height 21
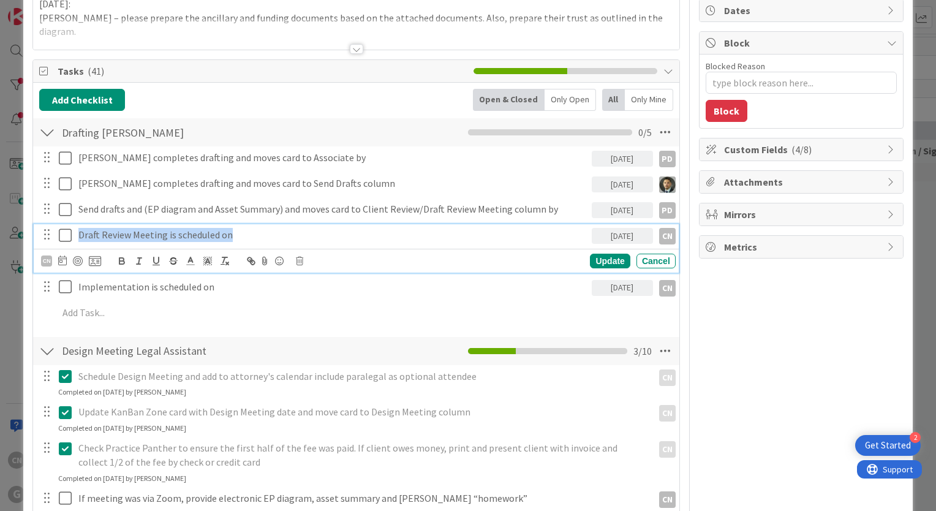
drag, startPoint x: 262, startPoint y: 241, endPoint x: 516, endPoint y: 299, distance: 260.7
click at [74, 239] on div "Draft Review Meeting is scheduled on" at bounding box center [332, 234] width 518 height 21
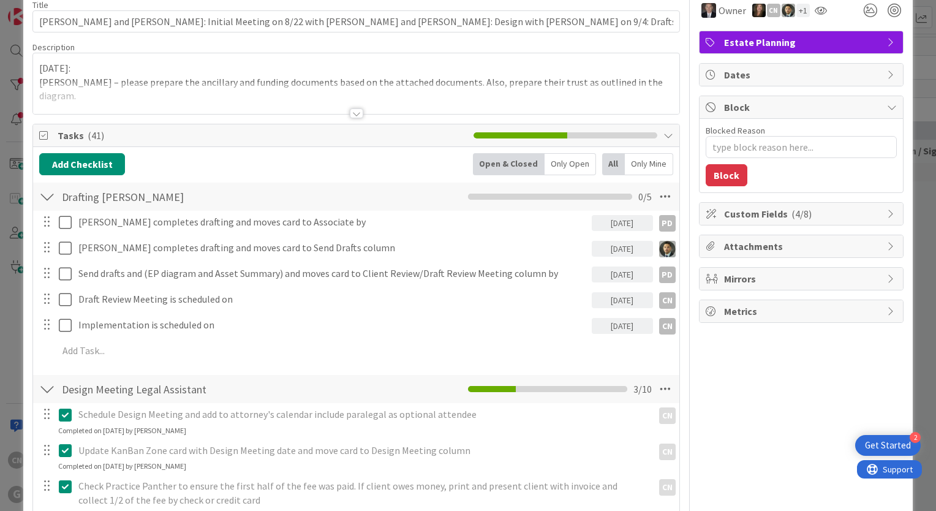
scroll to position [0, 0]
